Goal: Task Accomplishment & Management: Manage account settings

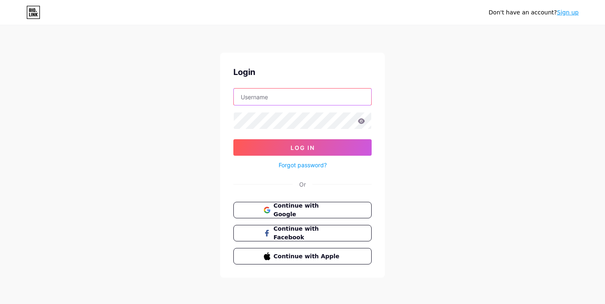
click at [306, 89] on input "text" at bounding box center [303, 97] width 138 height 16
type input "[EMAIL_ADDRESS][DOMAIN_NAME]"
click at [308, 206] on span "Continue with Google" at bounding box center [307, 210] width 69 height 18
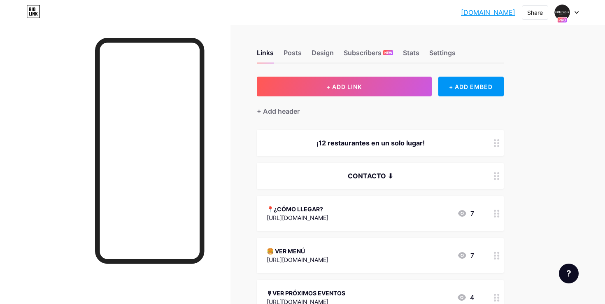
click at [577, 13] on icon at bounding box center [576, 13] width 3 height 2
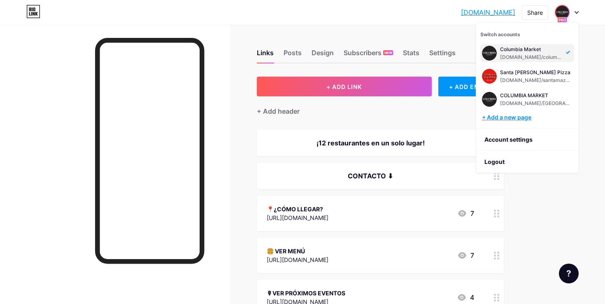
click at [526, 116] on div "+ Add a new page" at bounding box center [528, 117] width 92 height 8
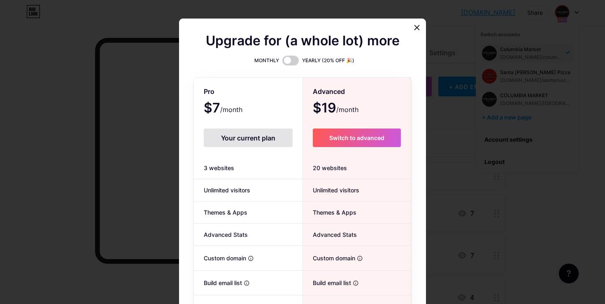
scroll to position [80, 0]
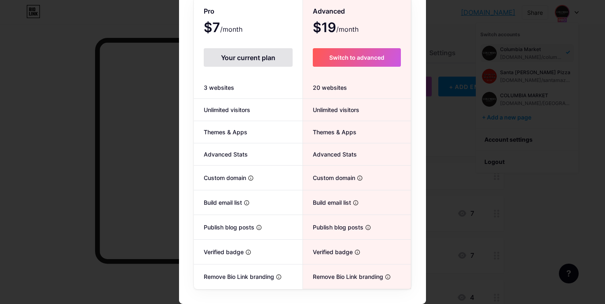
click at [524, 78] on div at bounding box center [302, 72] width 605 height 304
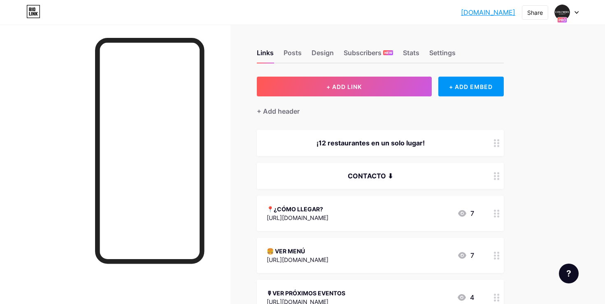
click at [577, 13] on icon at bounding box center [577, 12] width 4 height 3
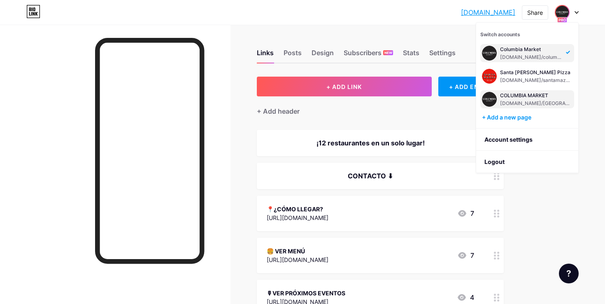
click at [556, 103] on div "bio.link/localescolumbia" at bounding box center [536, 103] width 72 height 7
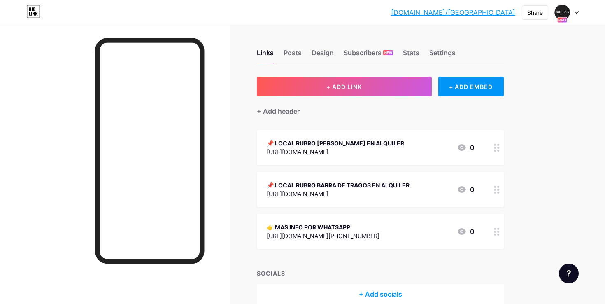
click at [575, 16] on div at bounding box center [567, 12] width 24 height 15
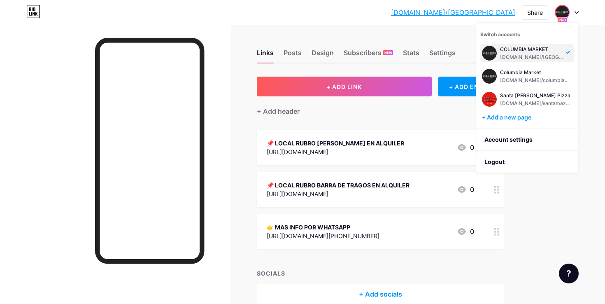
click at [550, 209] on div "bio.link/locale... bio.link/localescolumbia Share Switch accounts COLUMBIA MARK…" at bounding box center [302, 172] width 605 height 345
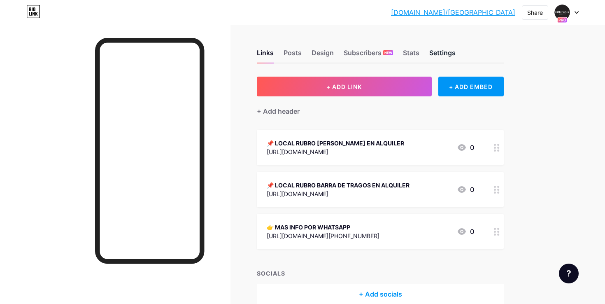
click at [448, 58] on div "Settings" at bounding box center [443, 55] width 26 height 15
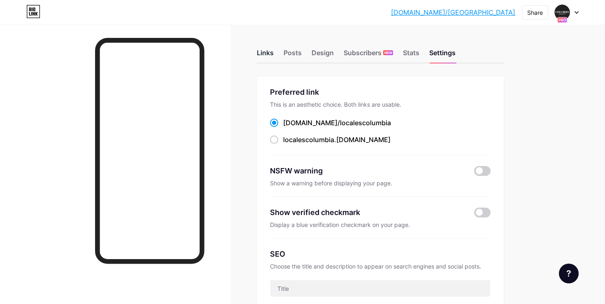
click at [266, 53] on div "Links" at bounding box center [265, 55] width 17 height 15
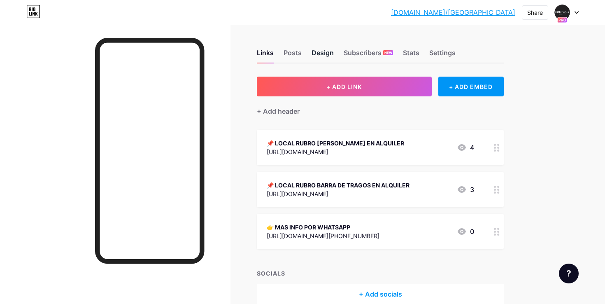
click at [315, 51] on div "Design" at bounding box center [323, 55] width 22 height 15
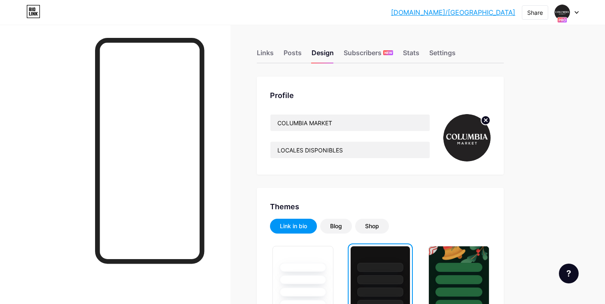
click at [485, 123] on circle at bounding box center [485, 120] width 9 height 9
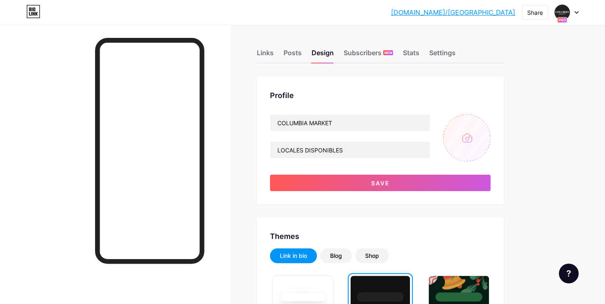
click at [472, 134] on input "file" at bounding box center [467, 137] width 47 height 47
type input "C:\fakepath\a3634f94-492c-4801-b271-0b9d7e154b14_IMG-6199-2.webp"
click at [360, 123] on input "COLUMBIA MARKET" at bounding box center [350, 122] width 159 height 16
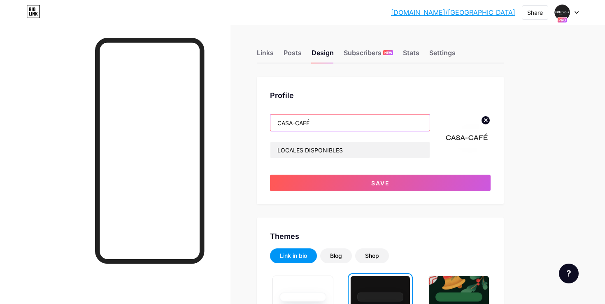
type input "CASA-CAFÉ"
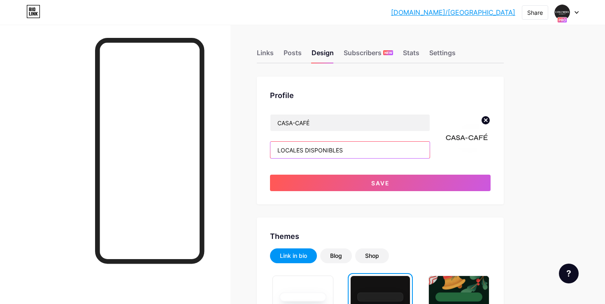
click at [367, 153] on input "LOCALES DISPONIBLES" at bounding box center [350, 150] width 159 height 16
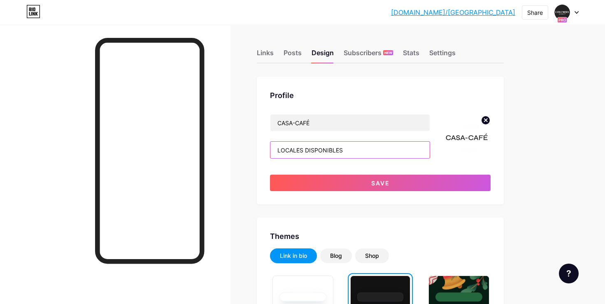
click at [367, 153] on input "LOCALES DISPONIBLES" at bounding box center [350, 150] width 159 height 16
click at [315, 150] on input "LOCALES DISPONIBLES" at bounding box center [350, 150] width 159 height 16
paste input "@casacafeuy"
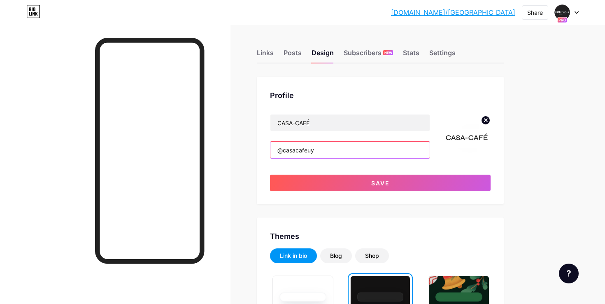
type input "@casacafeuy"
click at [412, 94] on div "Profile" at bounding box center [380, 95] width 221 height 11
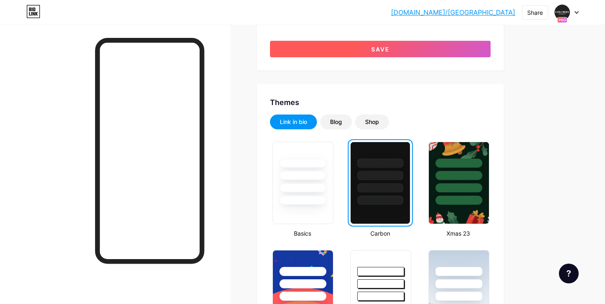
scroll to position [138, 0]
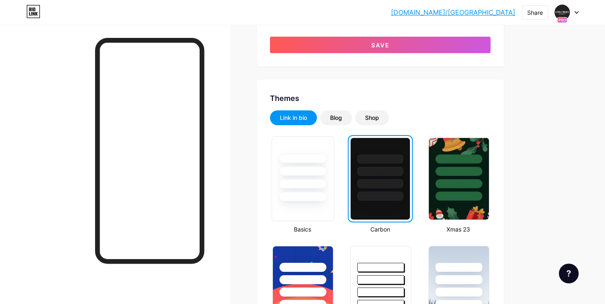
click at [305, 174] on div at bounding box center [303, 170] width 48 height 9
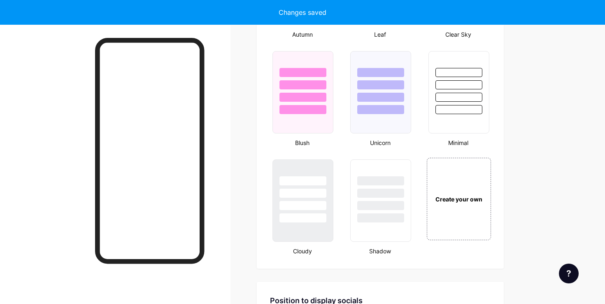
scroll to position [902, 0]
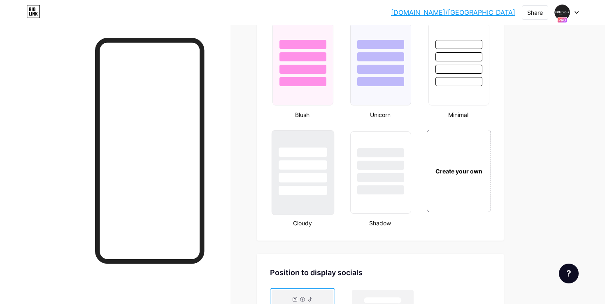
click at [314, 173] on div at bounding box center [303, 177] width 48 height 9
click at [374, 181] on div at bounding box center [381, 177] width 48 height 9
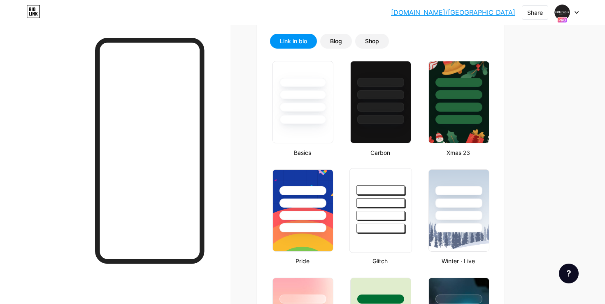
scroll to position [194, 0]
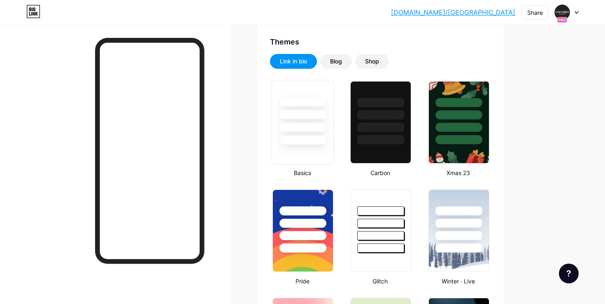
click at [313, 133] on div at bounding box center [303, 112] width 62 height 65
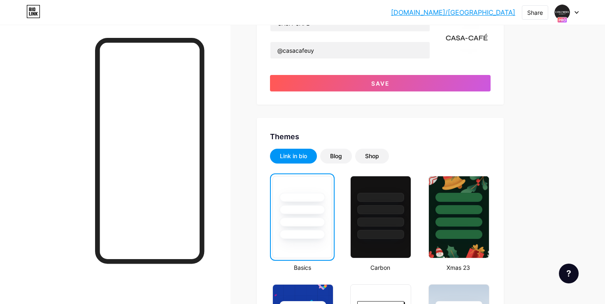
scroll to position [0, 0]
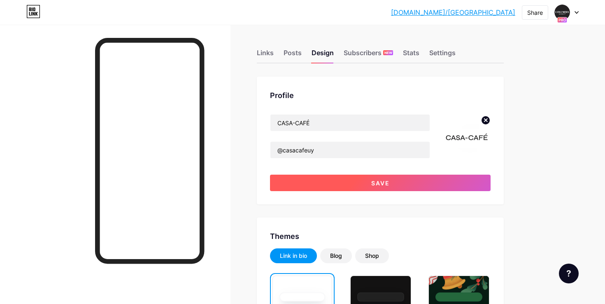
click at [387, 182] on span "Save" at bounding box center [380, 183] width 19 height 7
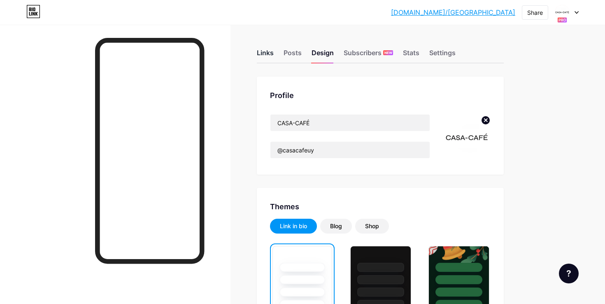
click at [264, 52] on div "Links" at bounding box center [265, 55] width 17 height 15
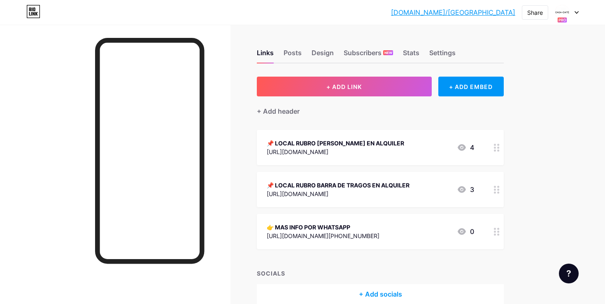
click at [404, 142] on div "📌 LOCAL RUBRO PARRILLA EN ALQUILER" at bounding box center [336, 143] width 138 height 9
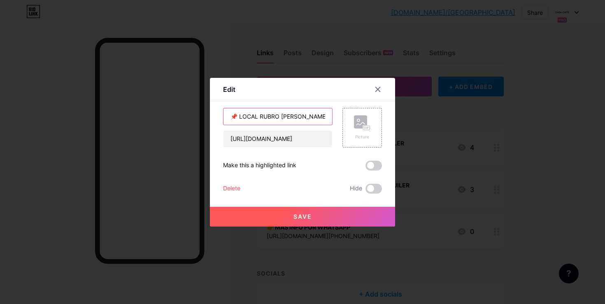
click at [257, 116] on input "📌 LOCAL RUBRO PARRILLA EN ALQUILER" at bounding box center [278, 116] width 109 height 16
paste input "🛍️ CASA-CAFÉ TIENDA ONLINE"
type input "🛍️ CASA-CAFÉ TIENDA ONLINE"
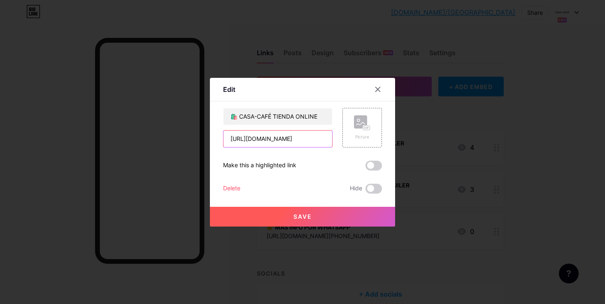
click at [269, 141] on input "https://drive.google.com/file/d/1qK3-BIkkSixGfRNO6TcJYvxELUSkP-nJ/view?usp=shar…" at bounding box center [278, 139] width 109 height 16
paste input "casacafetienda.myshopify.com/"
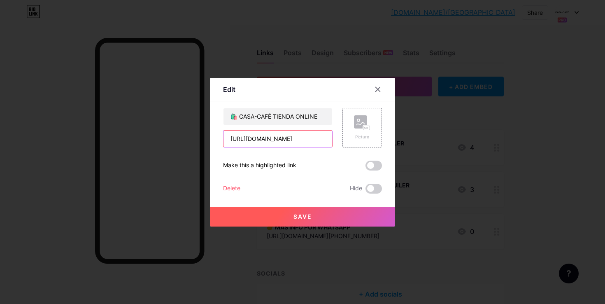
scroll to position [0, 11]
type input "[URL][DOMAIN_NAME]"
click at [323, 211] on button "Save" at bounding box center [302, 217] width 185 height 20
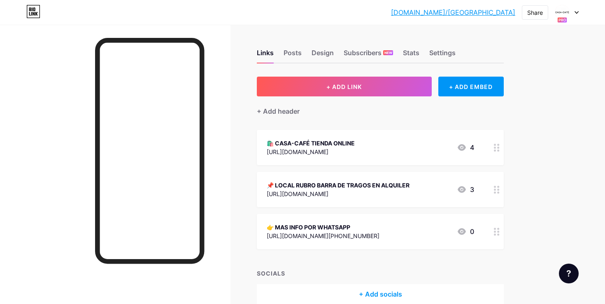
click at [410, 182] on div "📌 LOCAL RUBRO BARRA DE TRAGOS EN ALQUILER" at bounding box center [338, 185] width 143 height 9
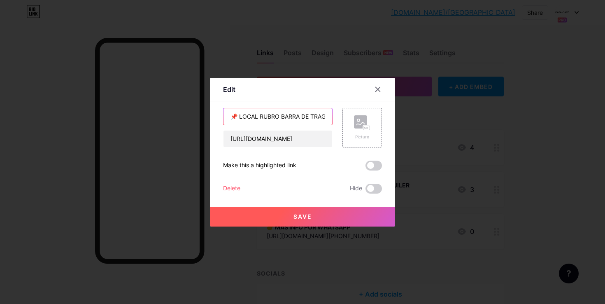
click at [278, 112] on input "📌 LOCAL RUBRO BARRA DE TRAGOS EN ALQUILER" at bounding box center [278, 116] width 109 height 16
paste input "📍Ubicación - [GEOGRAPHIC_DATA]"
type input "📍Ubicación - [GEOGRAPHIC_DATA]"
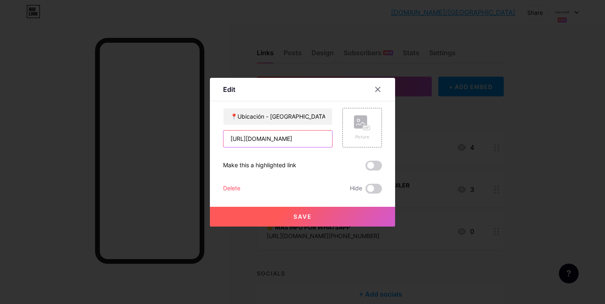
click at [271, 135] on input "https://drive.google.com/file/d/1zti6fCJVNqgpHV-zMJzqvnmbCY1w8hrq/view?usp=shar…" at bounding box center [278, 139] width 109 height 16
paste input "[URL][DOMAIN_NAME]"
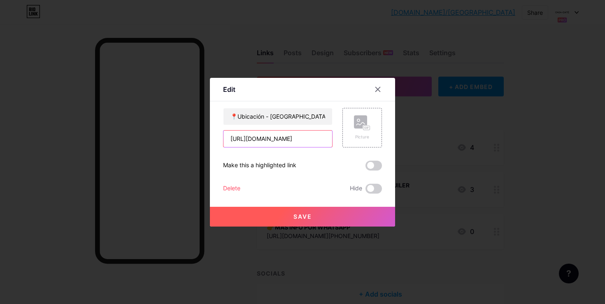
type input "[URL][DOMAIN_NAME]"
click at [353, 208] on button "Save" at bounding box center [302, 217] width 185 height 20
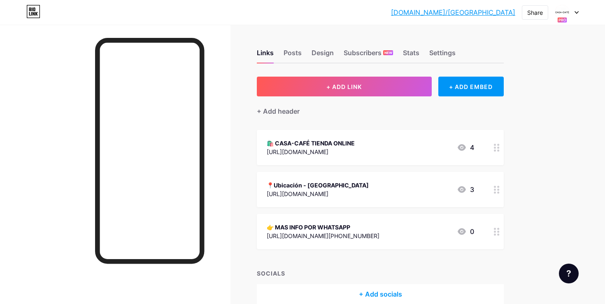
scroll to position [28, 0]
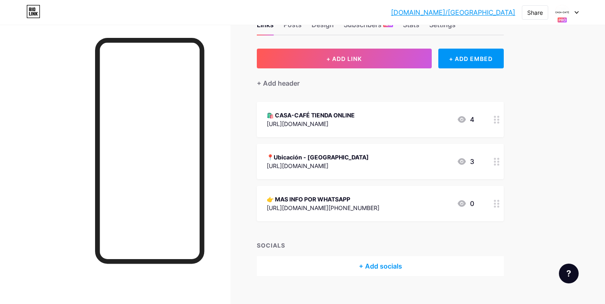
click at [365, 198] on div "👉 MAS INFO POR WHATSAPP" at bounding box center [323, 199] width 113 height 9
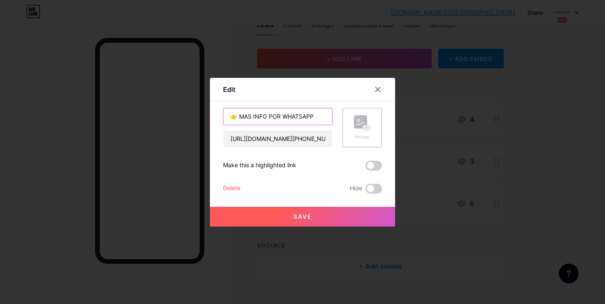
click at [306, 115] on input "👉 MAS INFO POR WHATSAPP" at bounding box center [278, 116] width 109 height 16
paste input "⏰ Abierto todos los días 7 a 22 hrs"
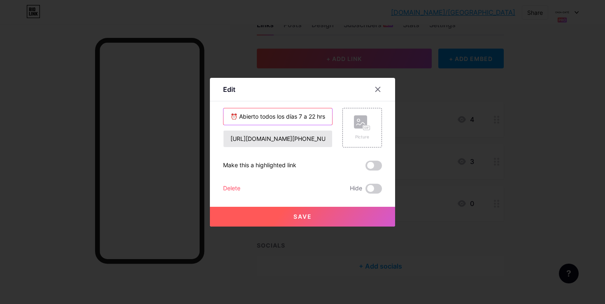
type input "⏰ Abierto todos los días 7 a 22 hrs"
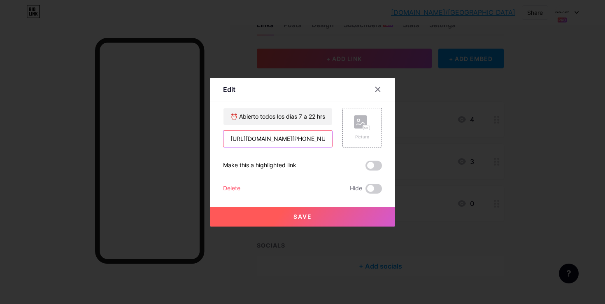
click at [296, 136] on input "[URL][DOMAIN_NAME][PHONE_NUMBER]" at bounding box center [278, 139] width 109 height 16
click at [298, 139] on input "[URL][DOMAIN_NAME][PHONE_NUMBER]" at bounding box center [278, 139] width 109 height 16
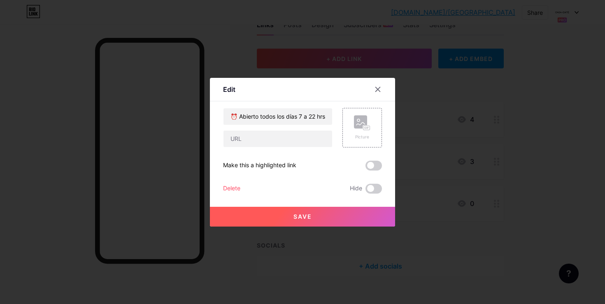
click at [314, 217] on button "Save" at bounding box center [302, 217] width 185 height 20
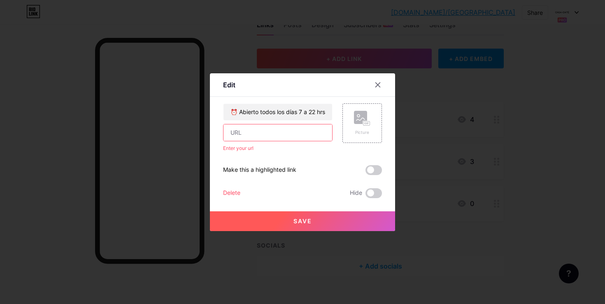
click at [304, 130] on input "text" at bounding box center [278, 132] width 109 height 16
click at [299, 108] on input "⏰ Abierto todos los días 7 a 22 hrs" at bounding box center [278, 112] width 109 height 16
click at [297, 125] on input "text" at bounding box center [278, 132] width 109 height 16
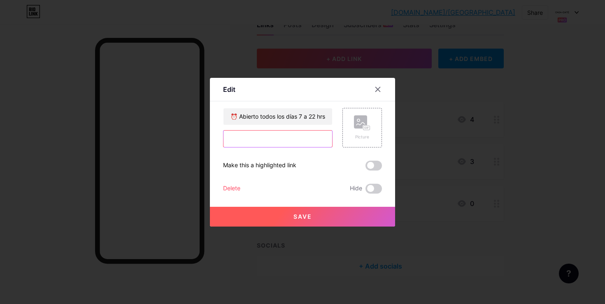
paste input "[URL][DOMAIN_NAME]"
click at [277, 145] on input "[URL][DOMAIN_NAME]" at bounding box center [278, 139] width 109 height 16
click at [277, 144] on input "[URL][DOMAIN_NAME]" at bounding box center [278, 139] width 109 height 16
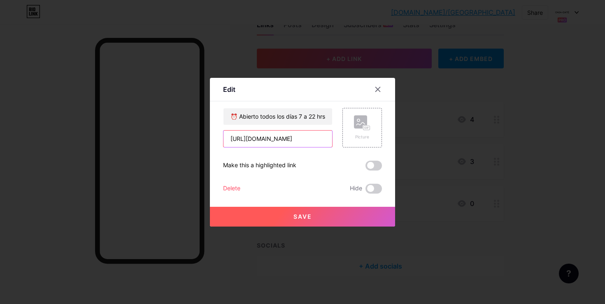
click at [277, 144] on input "[URL][DOMAIN_NAME]" at bounding box center [278, 139] width 109 height 16
paste input "text"
type input "[URL][DOMAIN_NAME]"
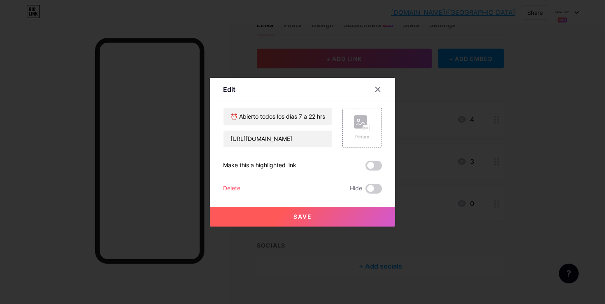
click at [314, 213] on button "Save" at bounding box center [302, 217] width 185 height 20
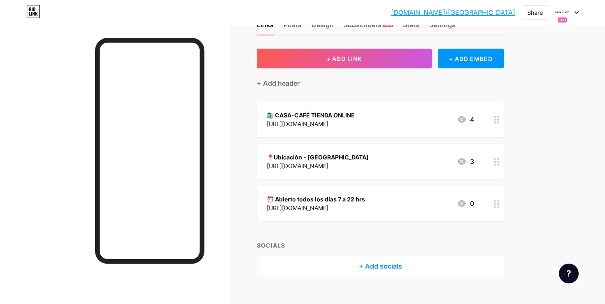
scroll to position [41, 0]
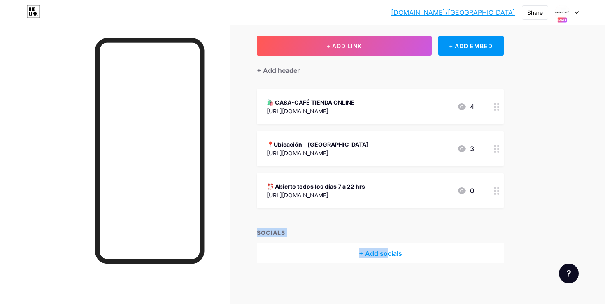
drag, startPoint x: 386, startPoint y: 255, endPoint x: 390, endPoint y: 217, distance: 37.6
click at [390, 217] on div "+ ADD LINK + ADD EMBED + Add header 🛍️ CASA-CAFÉ TIENDA ONLINE https://casacafe…" at bounding box center [380, 149] width 247 height 227
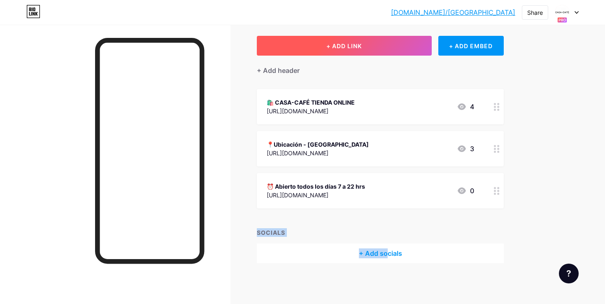
click at [386, 51] on button "+ ADD LINK" at bounding box center [344, 46] width 175 height 20
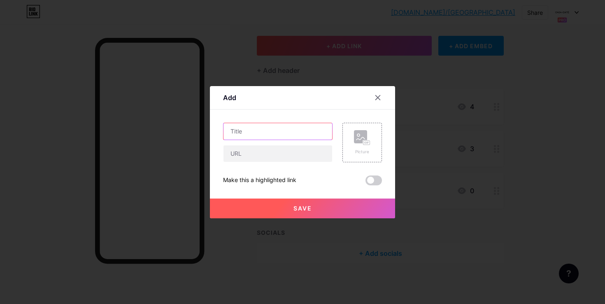
click at [308, 124] on input "text" at bounding box center [278, 131] width 109 height 16
paste input "📲 093 940 020"
type input "📲 093 940 020"
click at [278, 153] on input "text" at bounding box center [278, 153] width 109 height 16
paste input "[URL][DOMAIN_NAME][PHONE_NUMBER]"
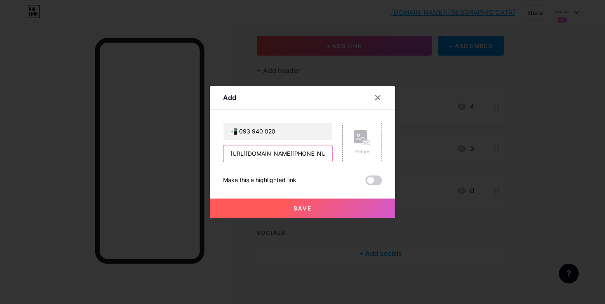
scroll to position [0, 149]
type input "[URL][DOMAIN_NAME][PHONE_NUMBER]"
click at [297, 207] on span "Save" at bounding box center [303, 208] width 19 height 7
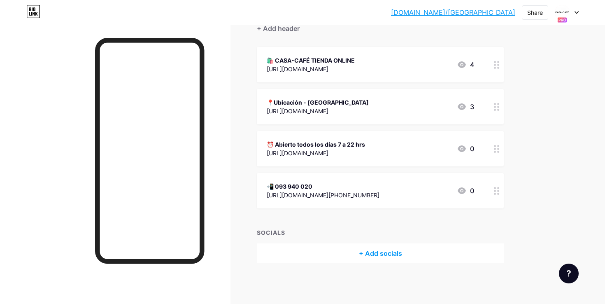
scroll to position [0, 0]
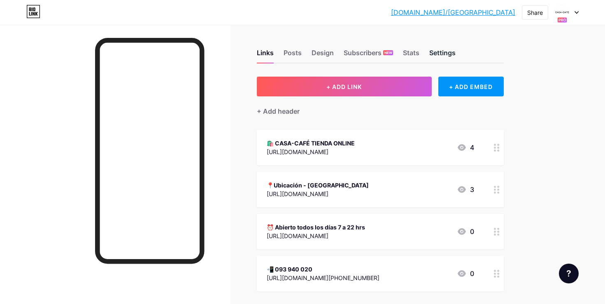
click at [437, 55] on div "Settings" at bounding box center [443, 55] width 26 height 15
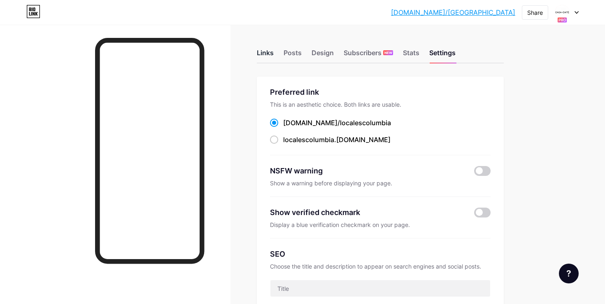
click at [258, 57] on div "Links" at bounding box center [265, 55] width 17 height 15
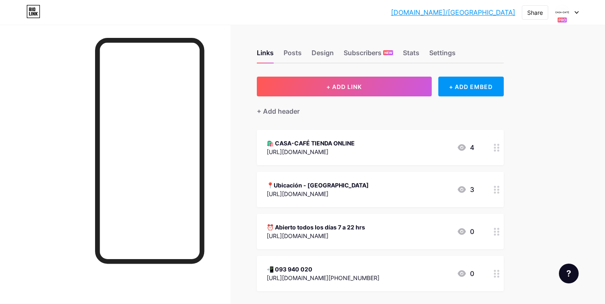
click at [577, 11] on icon at bounding box center [577, 12] width 4 height 3
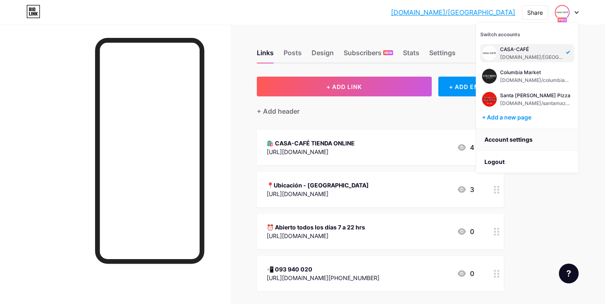
click at [532, 140] on link "Account settings" at bounding box center [527, 139] width 102 height 22
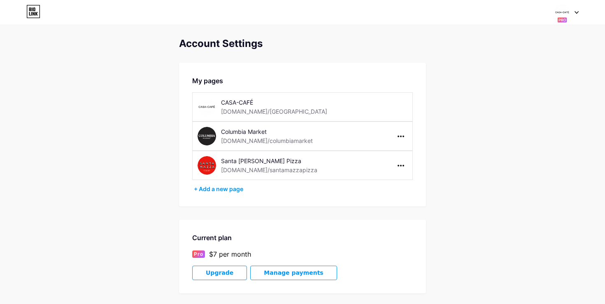
click at [384, 111] on div "CASA-CAFÉ bio.link/localescolumbia" at bounding box center [302, 106] width 221 height 29
click at [391, 115] on div "CASA-CAFÉ bio.link/localescolumbia" at bounding box center [302, 106] width 221 height 29
click at [397, 138] on div at bounding box center [401, 136] width 13 height 13
click at [297, 206] on div "My pages CASA-CAFÉ bio.link/localescolumbia Columbia Market bio.link/columbiama…" at bounding box center [302, 135] width 247 height 144
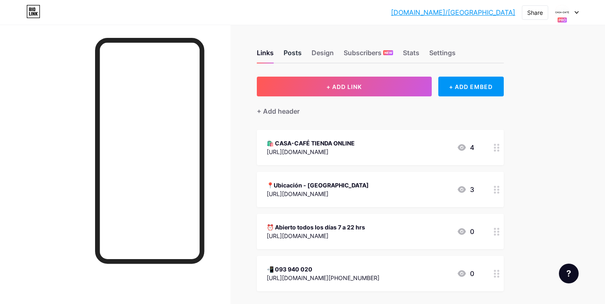
click at [294, 49] on div "Posts" at bounding box center [293, 55] width 18 height 15
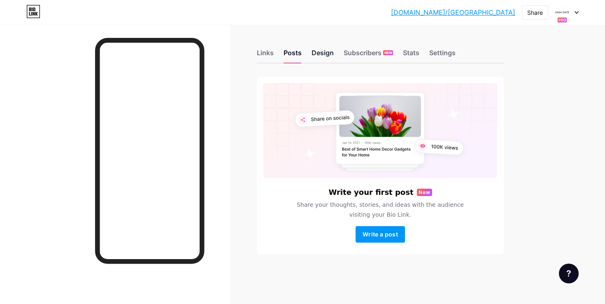
click at [327, 49] on div "Design" at bounding box center [323, 55] width 22 height 15
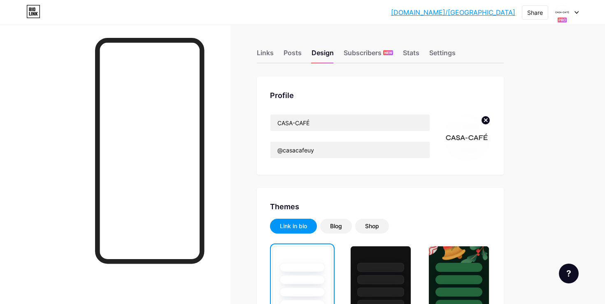
click at [497, 13] on link "bio.link/localescolumbia" at bounding box center [453, 12] width 124 height 10
click at [358, 50] on div "Subscribers NEW" at bounding box center [368, 55] width 49 height 15
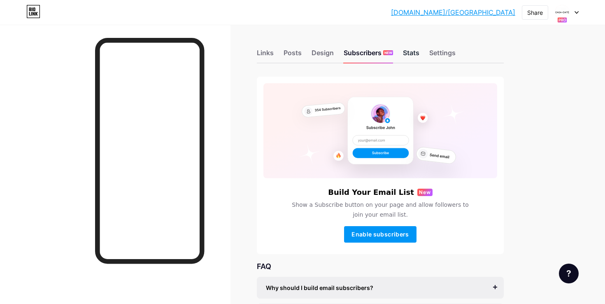
click at [417, 52] on div "Stats" at bounding box center [411, 55] width 16 height 15
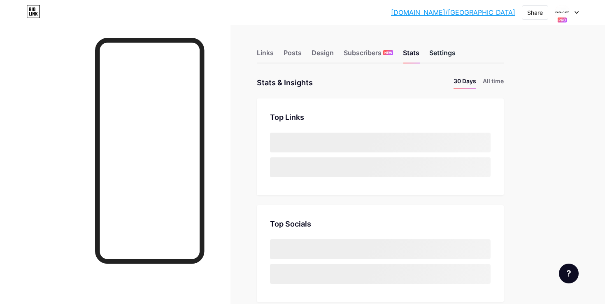
click at [447, 57] on div "Settings" at bounding box center [443, 55] width 26 height 15
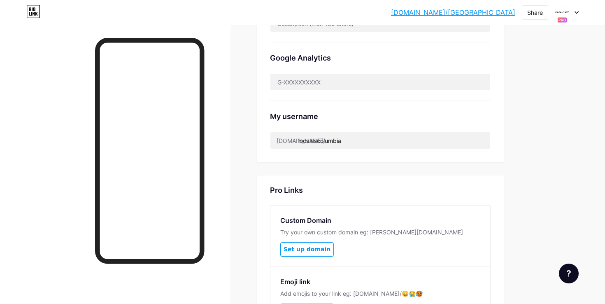
scroll to position [309, 0]
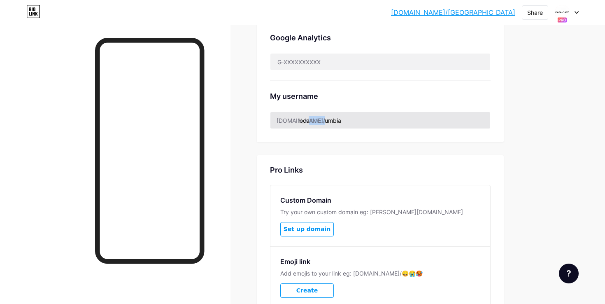
drag, startPoint x: 298, startPoint y: 119, endPoint x: 423, endPoint y: 126, distance: 125.4
click at [424, 127] on div "bio.link/ localescolumbia" at bounding box center [380, 120] width 221 height 17
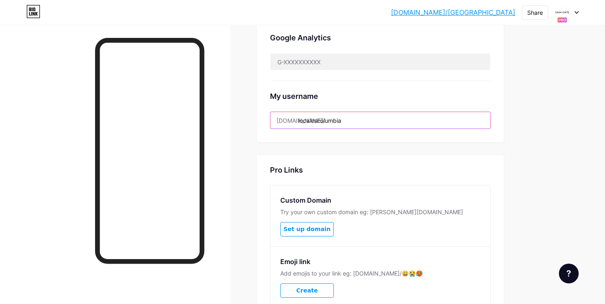
drag, startPoint x: 383, startPoint y: 125, endPoint x: 292, endPoint y: 120, distance: 92.0
click at [292, 120] on div "bio.link/ localescolumbia" at bounding box center [380, 120] width 221 height 17
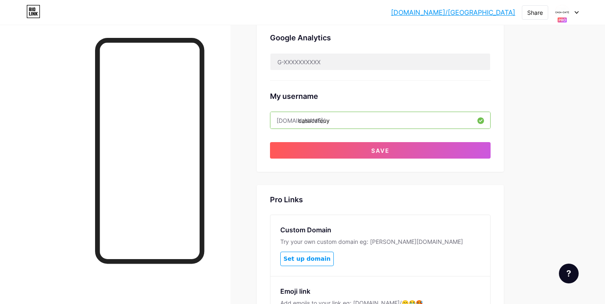
click at [340, 121] on input "casacafeuy" at bounding box center [381, 120] width 220 height 16
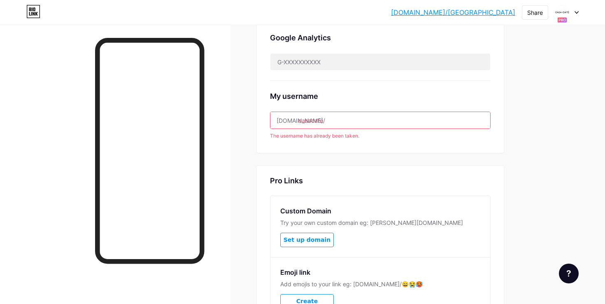
click at [552, 159] on div "bio.link/locale... bio.link/localescolumbia Share Switch accounts CASA-CAFÉ bio…" at bounding box center [302, 39] width 605 height 697
click at [343, 126] on input "casacafe" at bounding box center [381, 120] width 220 height 16
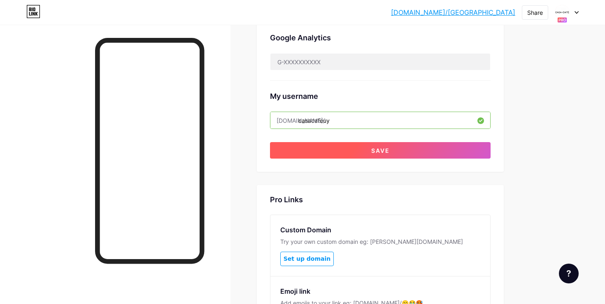
click at [374, 146] on button "Save" at bounding box center [380, 150] width 221 height 16
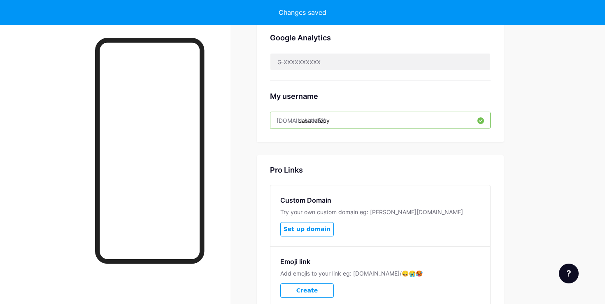
click at [325, 119] on input "casacafeuy" at bounding box center [381, 120] width 220 height 16
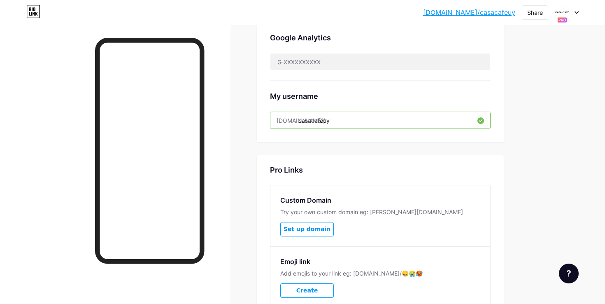
click at [325, 119] on input "casacafeuy" at bounding box center [381, 120] width 220 height 16
click at [306, 120] on input "casacafeuy" at bounding box center [381, 120] width 220 height 16
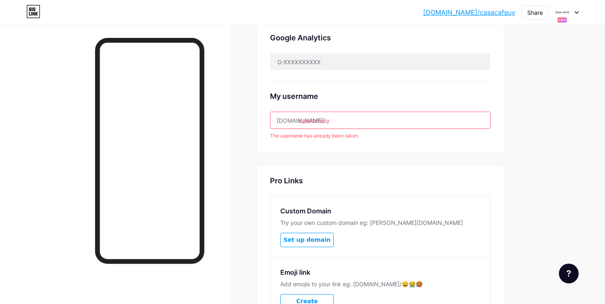
click at [378, 157] on div "Preferred link This is an aesthetic choice. Both links are usable. bio.link/ ca…" at bounding box center [380, 57] width 247 height 579
click at [365, 126] on input "casacafeuy" at bounding box center [381, 120] width 220 height 16
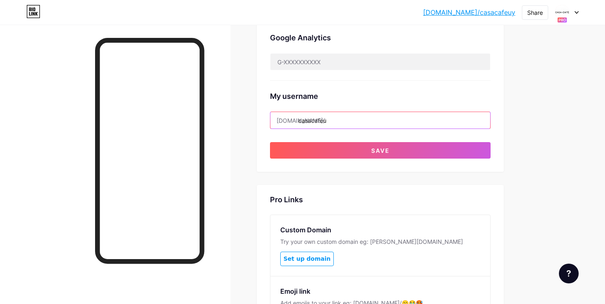
type input "casacafeuy"
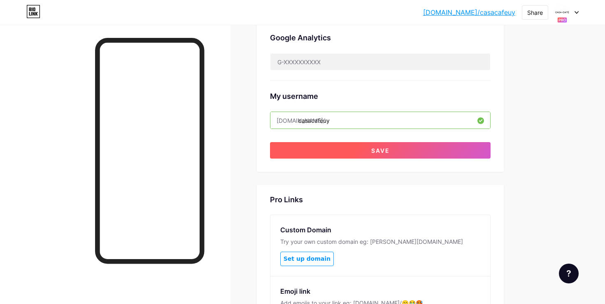
click at [344, 151] on button "Save" at bounding box center [380, 150] width 221 height 16
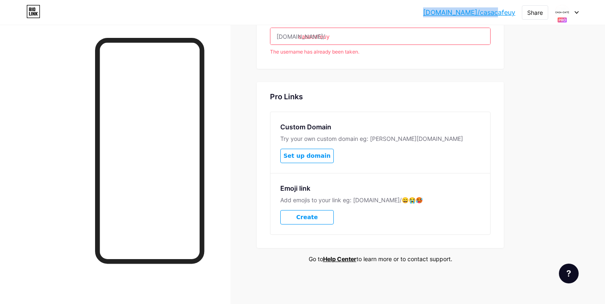
scroll to position [100, 0]
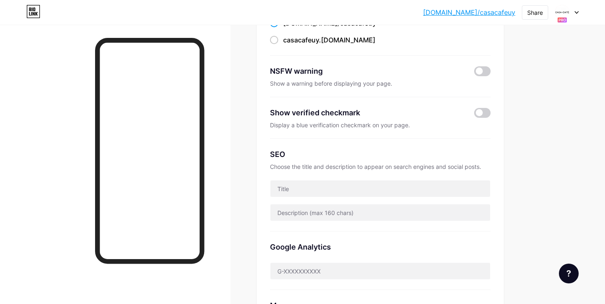
click at [584, 12] on div "bio.link/casaca... bio.link/casacafeuy Share Switch accounts CASA-CAFÉ bio.link…" at bounding box center [302, 12] width 605 height 15
click at [579, 12] on div "bio.link/casaca... bio.link/casacafeuy Share Switch accounts CASA-CAFÉ bio.link…" at bounding box center [302, 12] width 605 height 15
click at [576, 12] on icon at bounding box center [576, 13] width 3 height 2
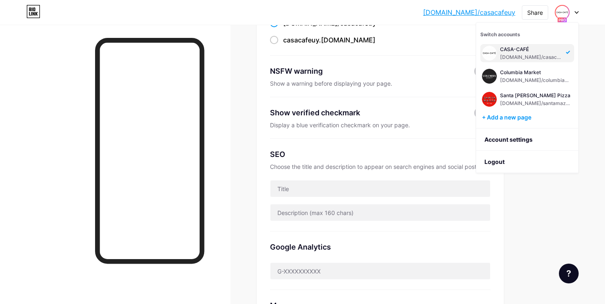
click at [530, 55] on div "[DOMAIN_NAME]/casacafeuy" at bounding box center [531, 57] width 63 height 7
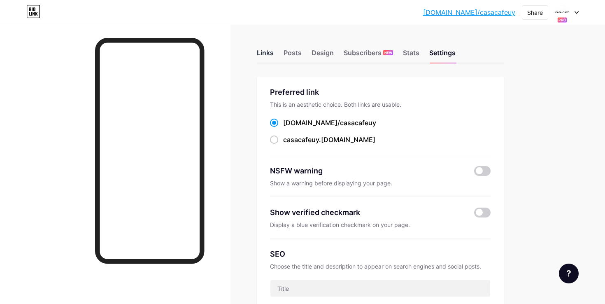
click at [269, 60] on div "Links" at bounding box center [265, 55] width 17 height 15
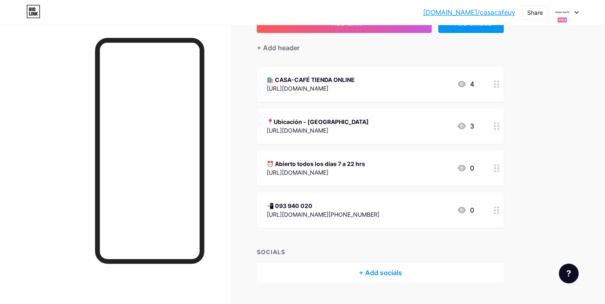
scroll to position [83, 0]
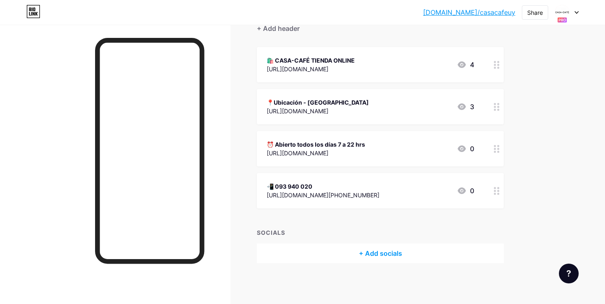
click at [384, 254] on div "+ Add socials" at bounding box center [380, 253] width 247 height 20
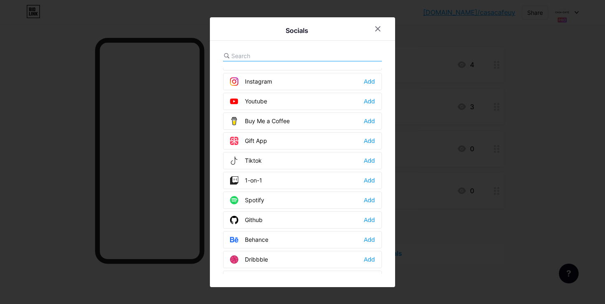
scroll to position [0, 0]
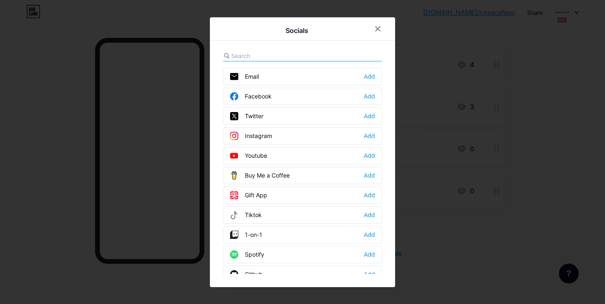
click at [334, 134] on div "Instagram Add" at bounding box center [302, 135] width 159 height 17
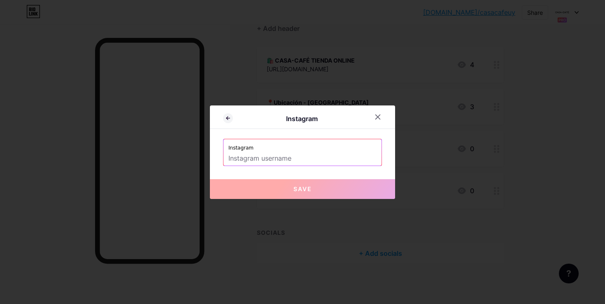
click at [315, 157] on input "text" at bounding box center [303, 159] width 148 height 14
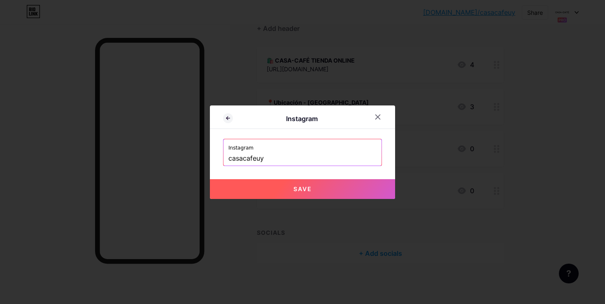
click at [311, 198] on button "Save" at bounding box center [302, 189] width 185 height 20
type input "[URL][DOMAIN_NAME]"
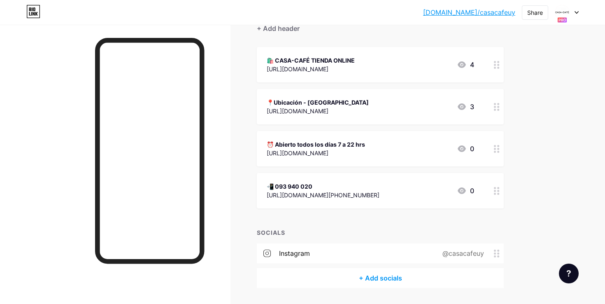
click at [389, 282] on div "+ Add socials" at bounding box center [380, 278] width 247 height 20
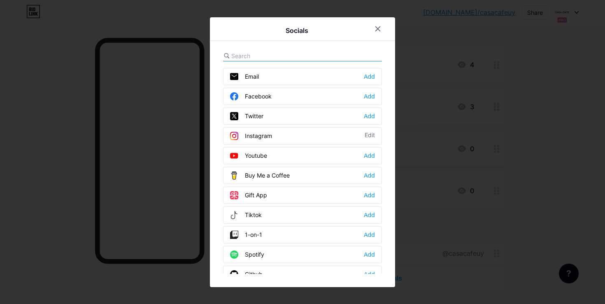
drag, startPoint x: 362, startPoint y: 78, endPoint x: 331, endPoint y: 94, distance: 35.4
click at [333, 93] on div "Email Add Facebook Add Twitter Add Instagram Edit Youtube Add Buy Me a Coffee A…" at bounding box center [302, 171] width 159 height 206
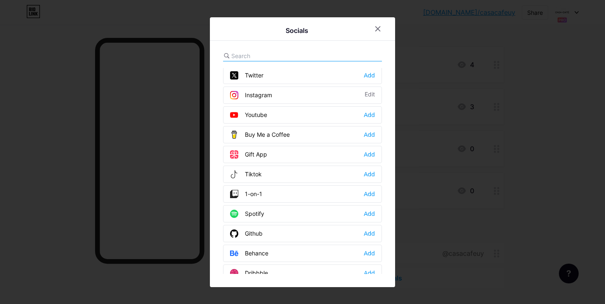
scroll to position [46, 0]
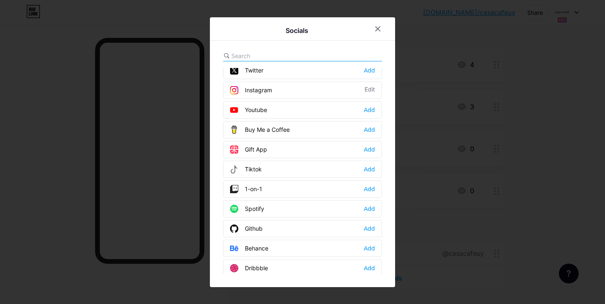
click at [314, 168] on div "Tiktok Add" at bounding box center [302, 169] width 159 height 17
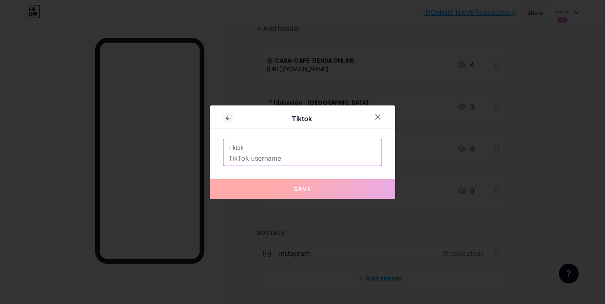
click at [303, 157] on input "text" at bounding box center [303, 159] width 148 height 14
paste input "casacafeuy"
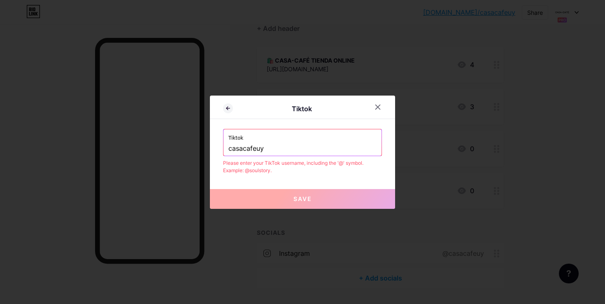
click at [304, 199] on span "Save" at bounding box center [303, 198] width 19 height 7
click at [280, 144] on input "casacafeuy" at bounding box center [303, 149] width 148 height 14
click at [230, 148] on input "casacafeuy" at bounding box center [303, 149] width 148 height 14
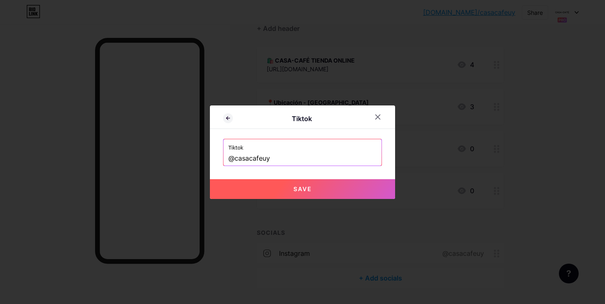
click at [281, 179] on button "Save" at bounding box center [302, 189] width 185 height 20
type input "[URL][DOMAIN_NAME]"
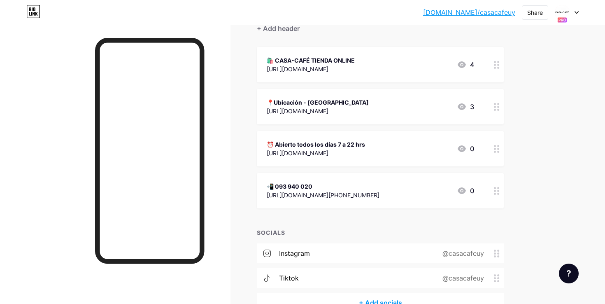
click at [577, 10] on div at bounding box center [567, 12] width 24 height 15
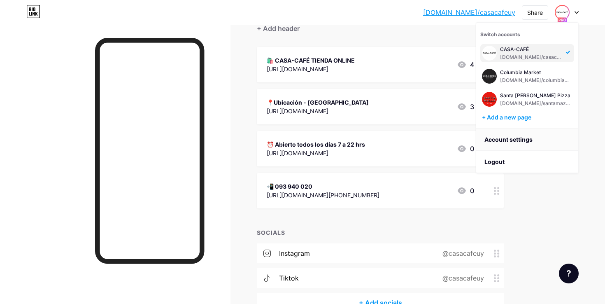
click at [525, 141] on link "Account settings" at bounding box center [527, 139] width 102 height 22
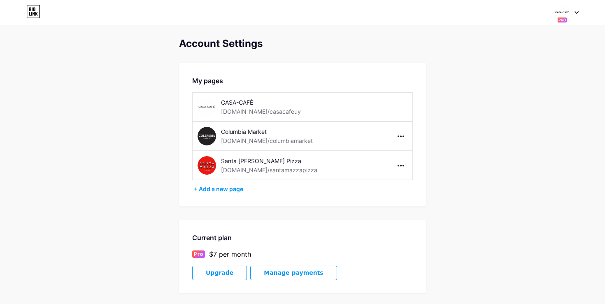
click at [306, 100] on div "CASA-CAFÉ" at bounding box center [277, 102] width 112 height 9
click at [577, 11] on icon at bounding box center [577, 12] width 4 height 3
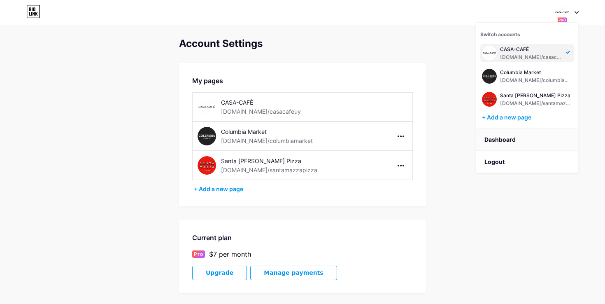
click at [517, 138] on link "Dashboard" at bounding box center [527, 139] width 102 height 22
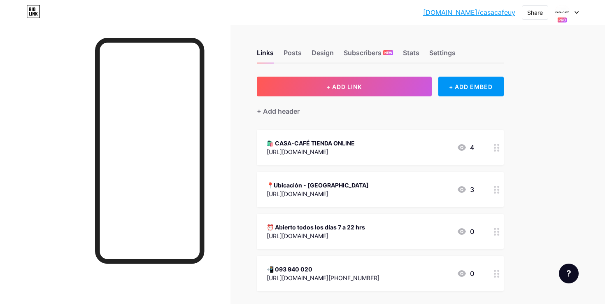
click at [571, 12] on div at bounding box center [567, 12] width 24 height 15
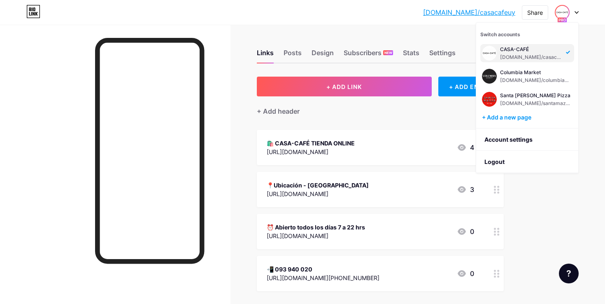
click at [565, 217] on div "[DOMAIN_NAME]/casaca... [DOMAIN_NAME]/casacafeuy Share Switch accounts CASA-CAF…" at bounding box center [302, 218] width 605 height 437
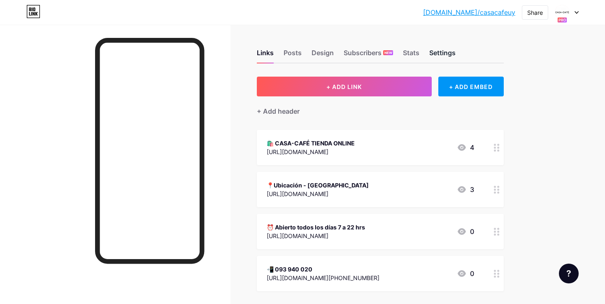
click at [442, 52] on div "Settings" at bounding box center [443, 55] width 26 height 15
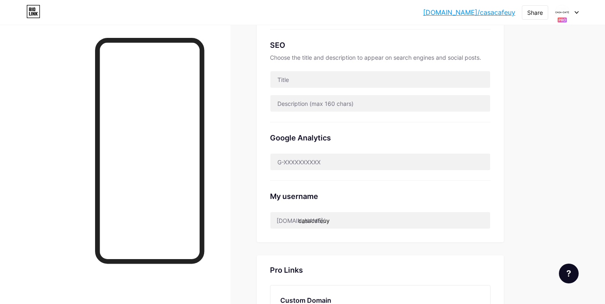
scroll to position [344, 0]
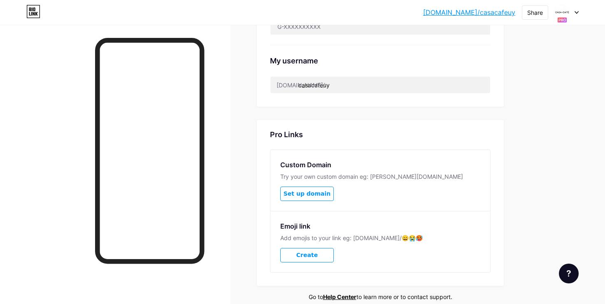
click at [574, 12] on div at bounding box center [567, 12] width 24 height 15
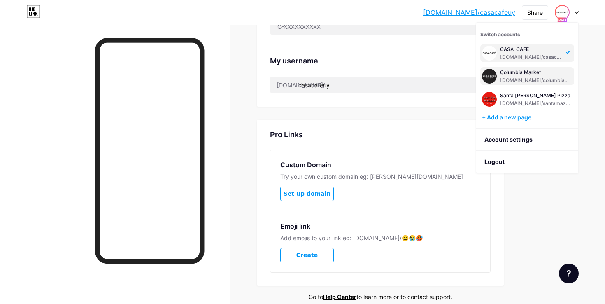
click at [545, 77] on div "[DOMAIN_NAME]/columbiamarket" at bounding box center [536, 80] width 72 height 7
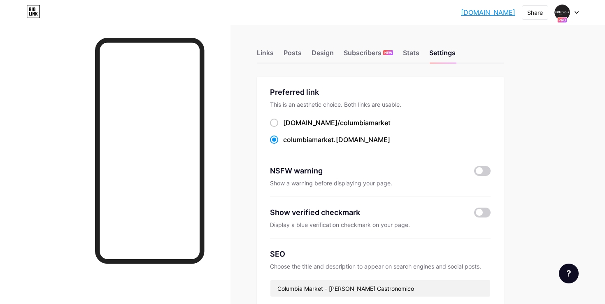
scroll to position [385, 0]
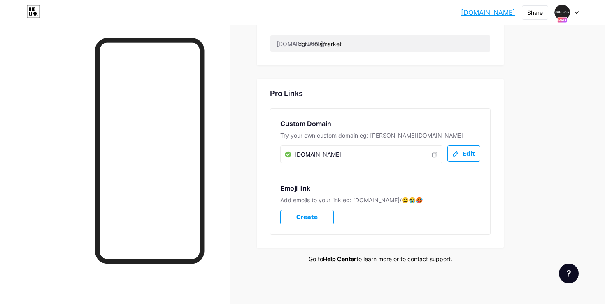
click at [468, 151] on span "Edit" at bounding box center [468, 153] width 13 height 7
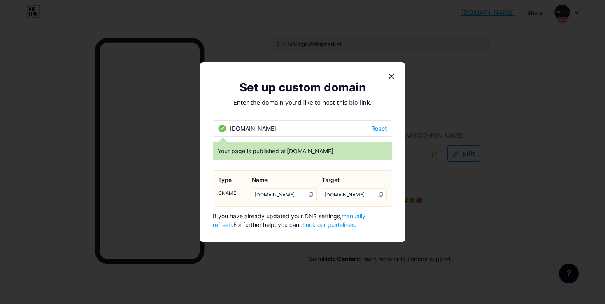
drag, startPoint x: 232, startPoint y: 121, endPoint x: 293, endPoint y: 152, distance: 68.0
click at [293, 152] on div "www.columbiamarket.com.uy Reset Your page is published at www.columbiamarket.co…" at bounding box center [303, 174] width 180 height 109
click at [444, 112] on div at bounding box center [302, 152] width 605 height 304
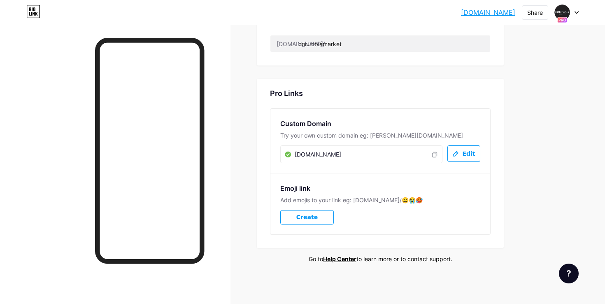
click at [463, 149] on button "Edit" at bounding box center [464, 153] width 33 height 16
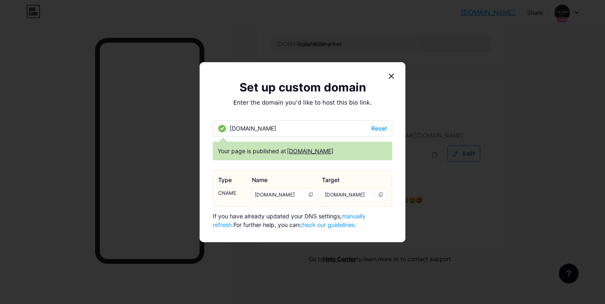
click at [558, 166] on div at bounding box center [302, 152] width 605 height 304
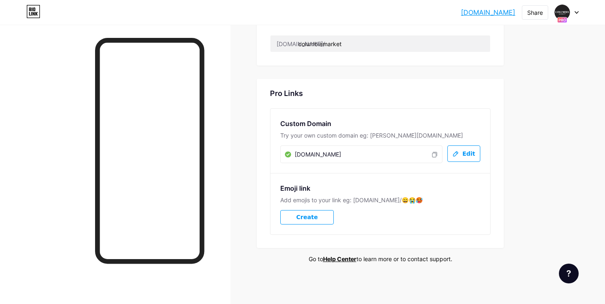
click at [576, 15] on div at bounding box center [567, 12] width 24 height 15
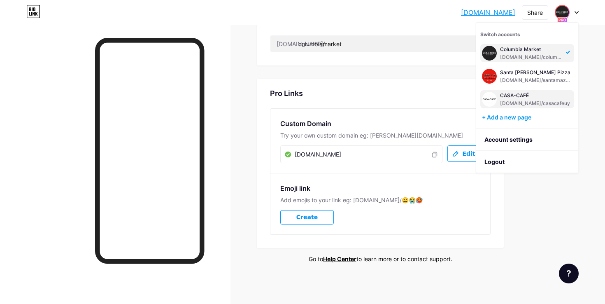
click at [530, 104] on div "[DOMAIN_NAME]/casacafeuy" at bounding box center [535, 103] width 70 height 7
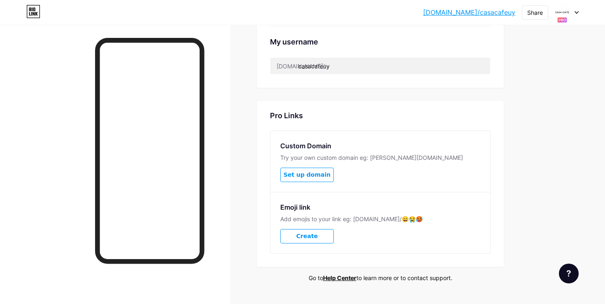
scroll to position [382, 0]
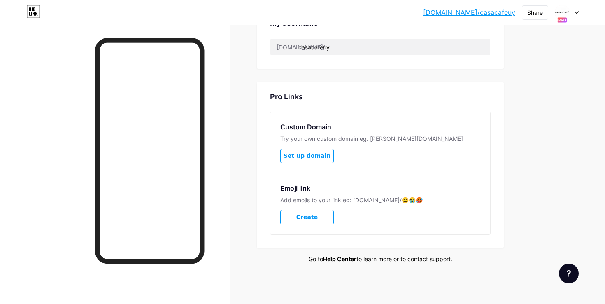
click at [314, 155] on span "Set up domain" at bounding box center [307, 155] width 47 height 7
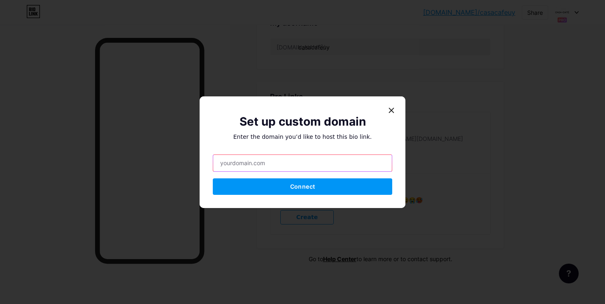
click at [327, 155] on input "text" at bounding box center [302, 163] width 179 height 16
type input "w"
type input "W"
click at [392, 105] on div at bounding box center [391, 110] width 15 height 15
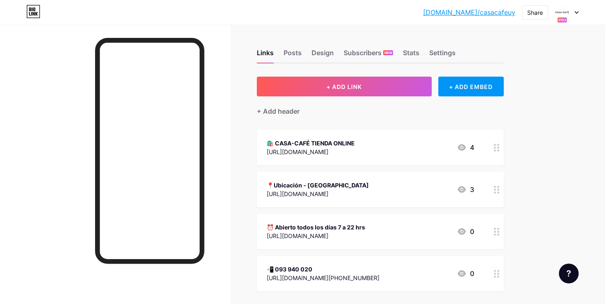
click at [576, 13] on icon at bounding box center [577, 12] width 4 height 3
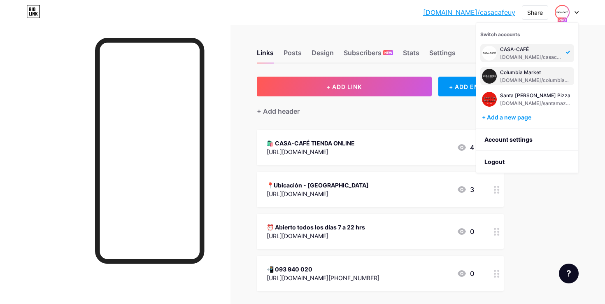
click at [530, 82] on div "[DOMAIN_NAME]/columbiamarket" at bounding box center [536, 80] width 72 height 7
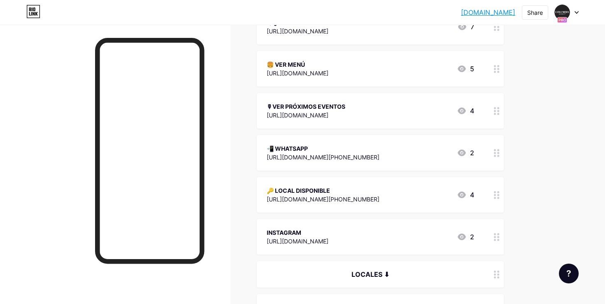
scroll to position [134, 0]
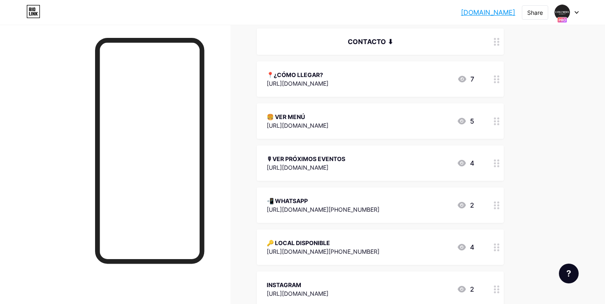
click at [329, 117] on div "🍔 VER MENÚ" at bounding box center [298, 116] width 62 height 9
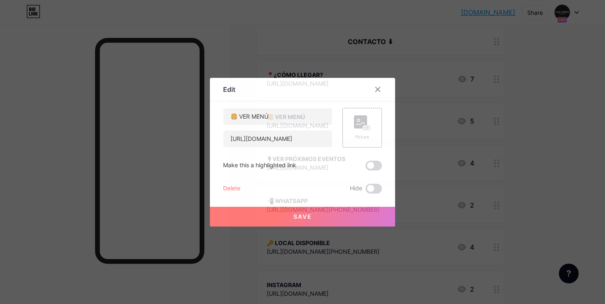
click at [392, 125] on div "Edit Content YouTube Play YouTube video without leaving your page. ADD Vimeo Pl…" at bounding box center [302, 152] width 185 height 149
drag, startPoint x: 381, startPoint y: 117, endPoint x: 346, endPoint y: 114, distance: 35.1
click at [374, 126] on div "Picture" at bounding box center [363, 128] width 40 height 40
click at [498, 119] on div at bounding box center [302, 152] width 605 height 304
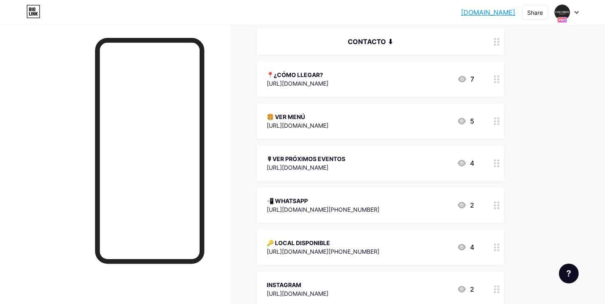
click at [501, 119] on div at bounding box center [497, 120] width 14 height 35
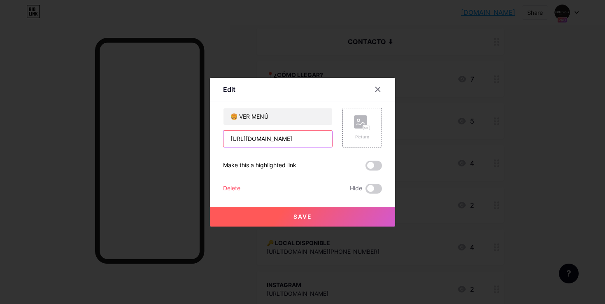
click at [324, 142] on input "[URL][DOMAIN_NAME]" at bounding box center [278, 139] width 109 height 16
paste input "E8aRBNSzdDtFVx-Z-hAoyaqt5i1unGTV"
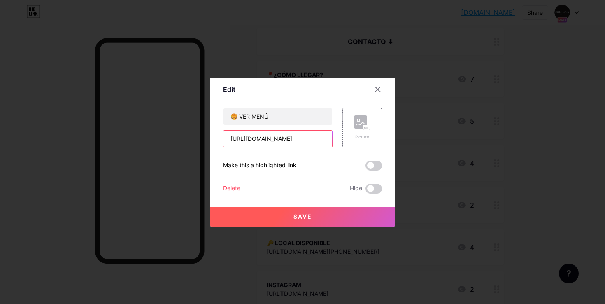
type input "[URL][DOMAIN_NAME]"
click at [325, 220] on button "Save" at bounding box center [302, 217] width 185 height 20
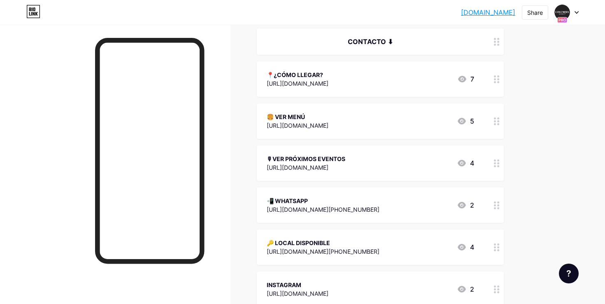
click at [329, 121] on div "[URL][DOMAIN_NAME]" at bounding box center [298, 125] width 62 height 9
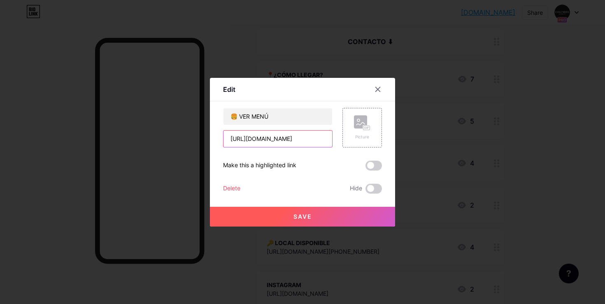
click at [299, 144] on input "[URL][DOMAIN_NAME]" at bounding box center [278, 139] width 109 height 16
paste input "k_rVZek2KApUb3E638XJDF4CnzsSFayW"
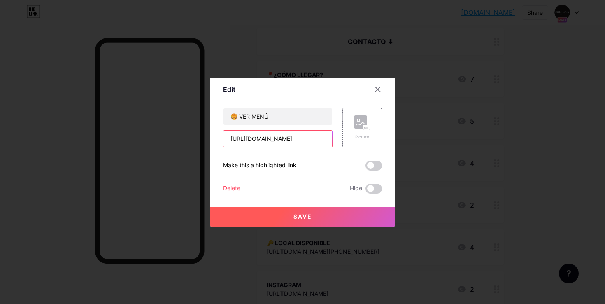
type input "[URL][DOMAIN_NAME]"
click at [308, 215] on span "Save" at bounding box center [303, 216] width 19 height 7
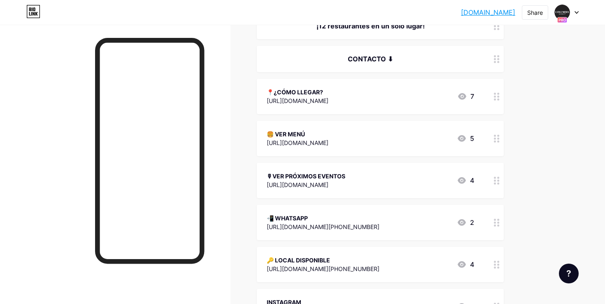
scroll to position [107, 0]
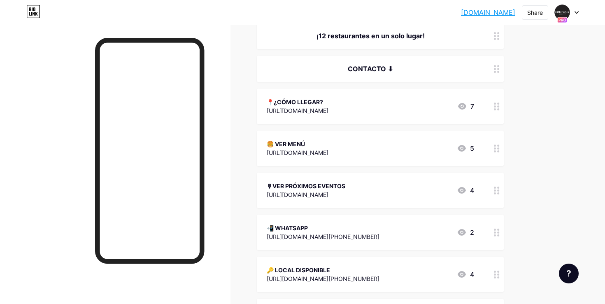
click at [329, 110] on div "[URL][DOMAIN_NAME]" at bounding box center [298, 110] width 62 height 9
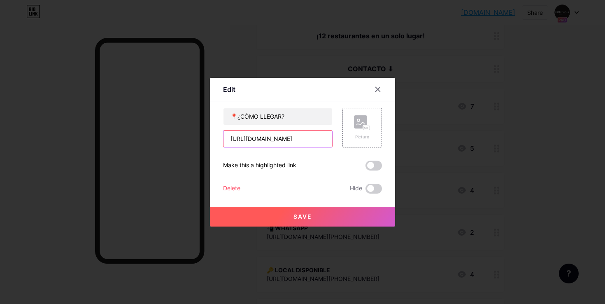
click at [301, 138] on input "[URL][DOMAIN_NAME]" at bounding box center [278, 139] width 109 height 16
paste input "shxb3Ec6xVVZscUv9"
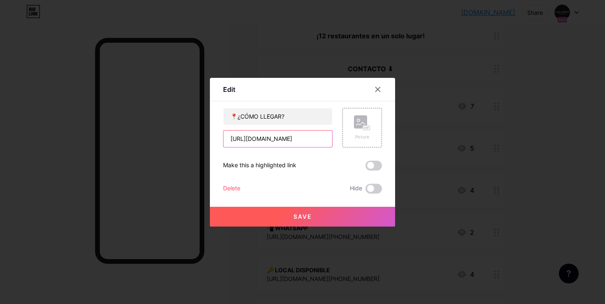
type input "[URL][DOMAIN_NAME]"
click at [308, 212] on button "Save" at bounding box center [302, 217] width 185 height 20
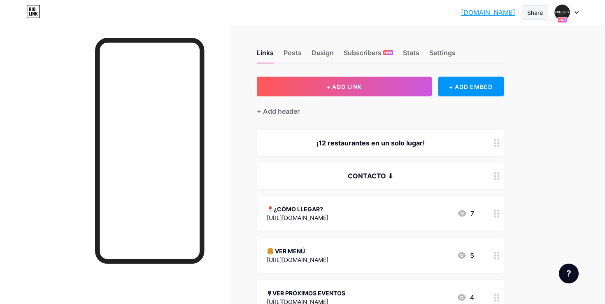
click at [544, 16] on div "Share" at bounding box center [535, 12] width 26 height 14
